Goal: Communication & Community: Answer question/provide support

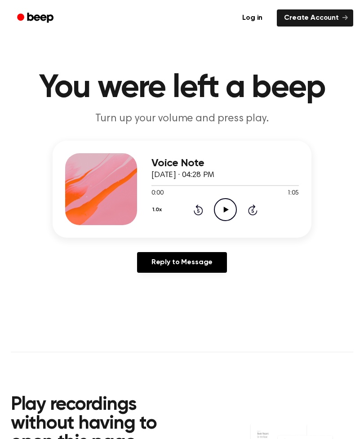
click at [225, 211] on icon at bounding box center [225, 210] width 5 height 6
click at [223, 207] on icon "Pause Audio" at bounding box center [225, 209] width 23 height 23
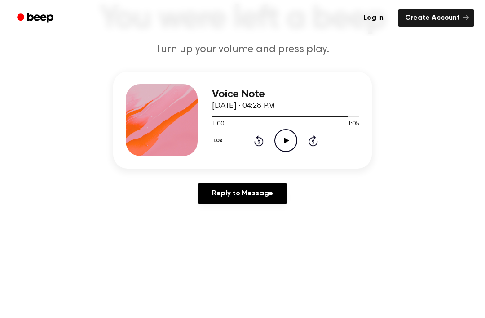
scroll to position [72, 0]
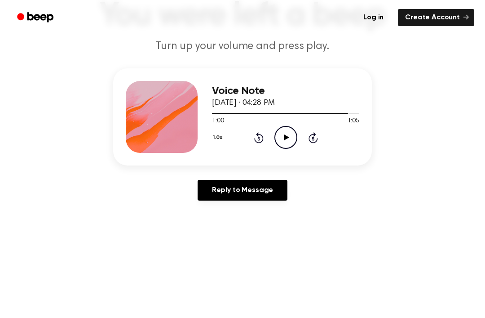
click at [294, 141] on icon "Play Audio" at bounding box center [285, 137] width 23 height 23
click at [290, 145] on icon "Pause Audio" at bounding box center [285, 137] width 23 height 23
click at [276, 129] on icon "Play Audio" at bounding box center [285, 137] width 23 height 23
click at [291, 130] on icon "Pause Audio" at bounding box center [285, 137] width 23 height 23
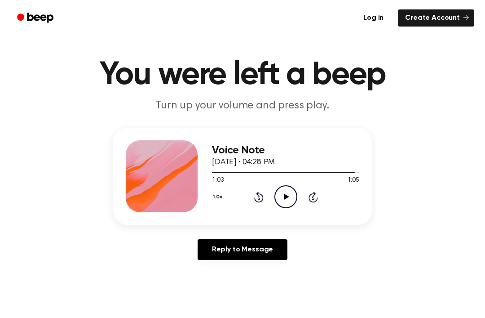
scroll to position [0, 0]
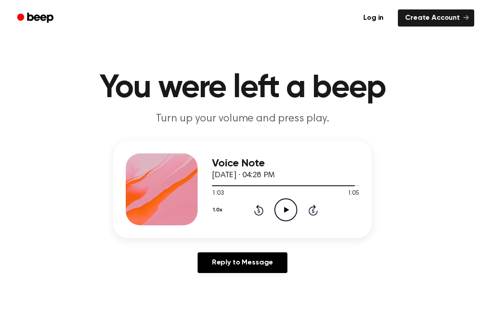
click at [224, 202] on button "1.0x" at bounding box center [218, 209] width 13 height 15
click at [294, 213] on icon "Play Audio" at bounding box center [285, 209] width 23 height 23
click at [294, 213] on icon "Pause Audio" at bounding box center [285, 209] width 23 height 23
click at [262, 261] on link "Reply to Message" at bounding box center [243, 262] width 90 height 21
click at [287, 209] on icon at bounding box center [286, 210] width 5 height 6
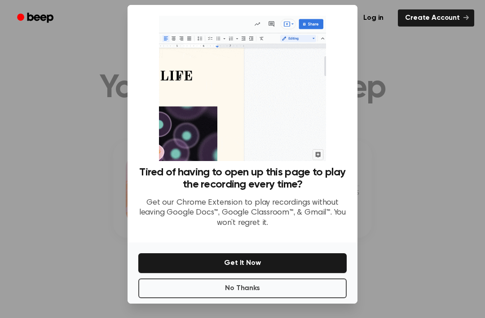
scroll to position [29, 0]
click at [312, 278] on button "No Thanks" at bounding box center [242, 288] width 208 height 20
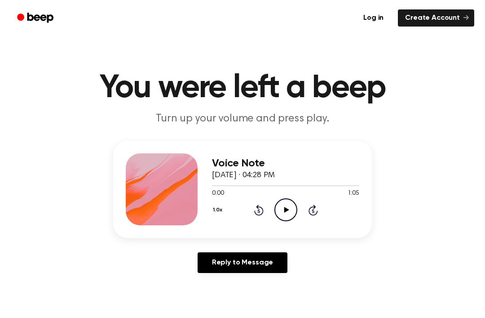
click at [286, 208] on icon at bounding box center [286, 210] width 5 height 6
click at [292, 210] on icon "Pause Audio" at bounding box center [285, 209] width 23 height 23
click at [247, 209] on div "1.0x Rewind 5 seconds Play Audio Skip 5 seconds" at bounding box center [285, 209] width 147 height 23
click at [254, 208] on icon "Rewind 5 seconds" at bounding box center [259, 210] width 10 height 12
click at [270, 212] on div "1.0x Rewind 5 seconds Play Audio Skip 5 seconds" at bounding box center [285, 209] width 147 height 23
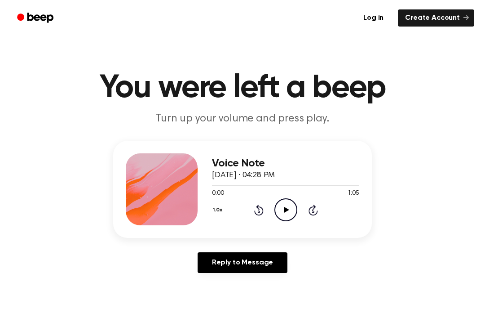
click at [295, 212] on icon "Play Audio" at bounding box center [285, 209] width 23 height 23
click at [252, 211] on div "1.0x Rewind 5 seconds Pause Audio Skip 5 seconds" at bounding box center [285, 209] width 147 height 23
click at [257, 214] on icon at bounding box center [258, 209] width 9 height 11
click at [279, 208] on icon "Play Audio" at bounding box center [285, 209] width 23 height 23
click at [282, 213] on icon "Play Audio" at bounding box center [285, 209] width 23 height 23
